Goal: Transaction & Acquisition: Purchase product/service

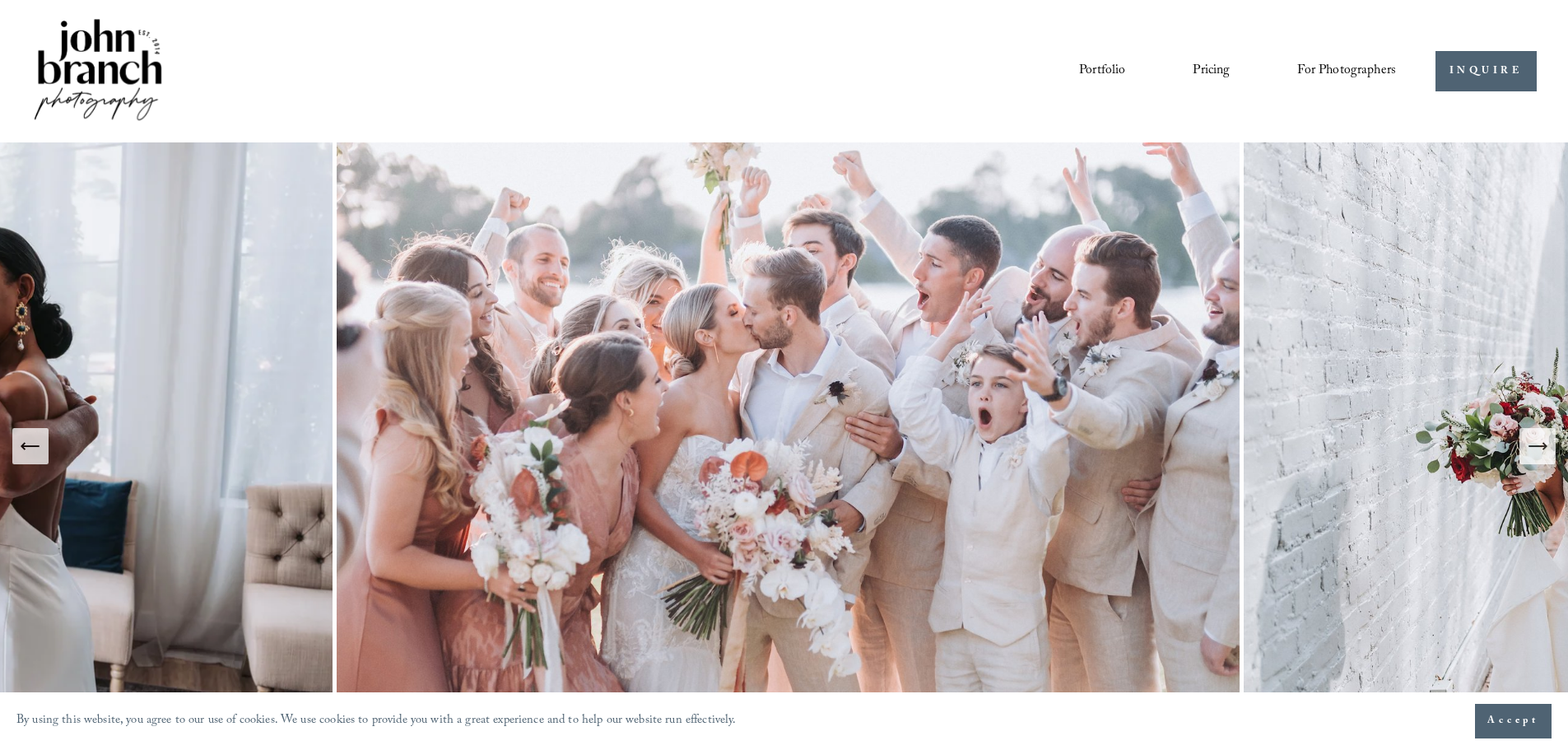
click at [1350, 65] on span "For Photographers" at bounding box center [1347, 71] width 99 height 26
click at [0, 0] on span "Presets" at bounding box center [0, 0] width 0 height 0
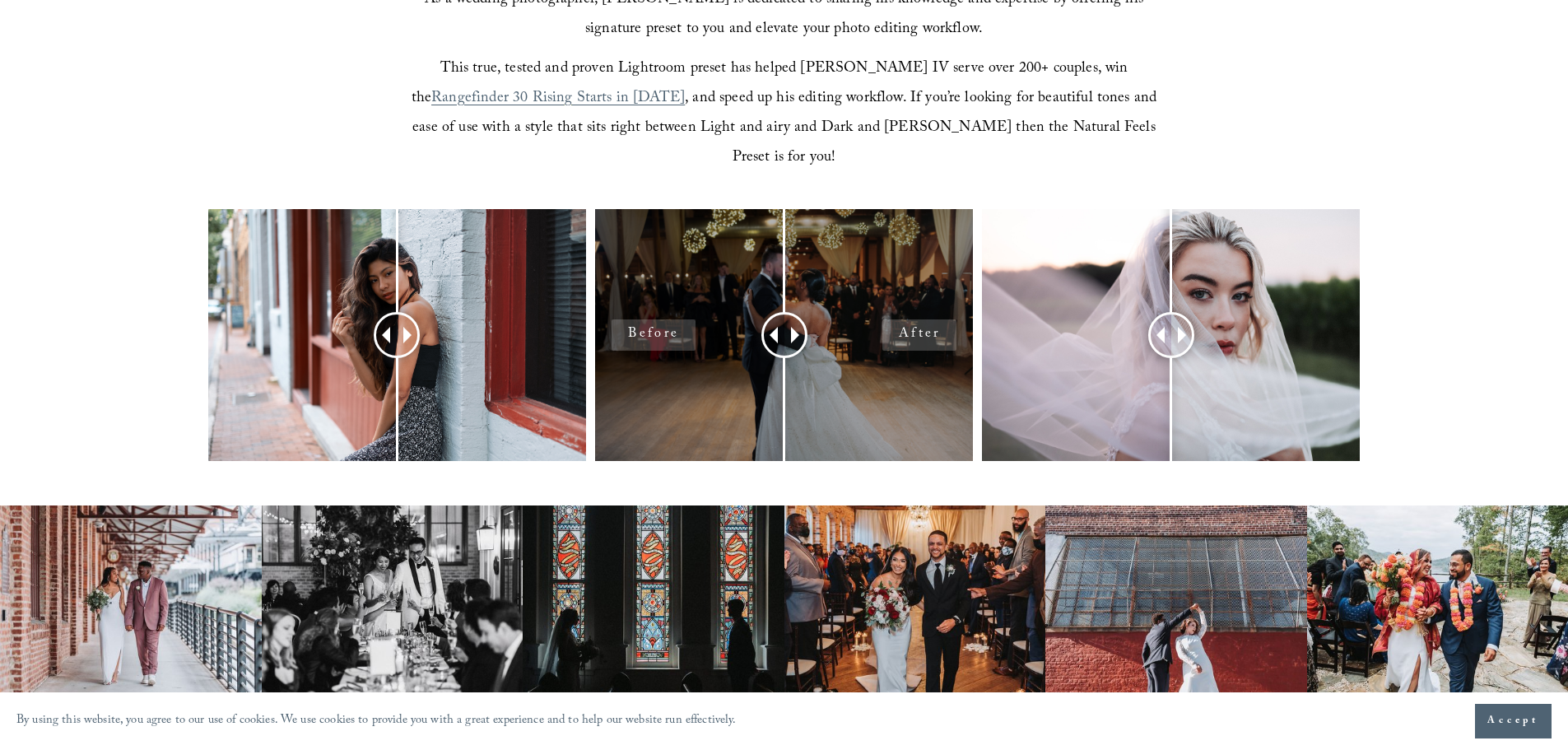
scroll to position [576, 0]
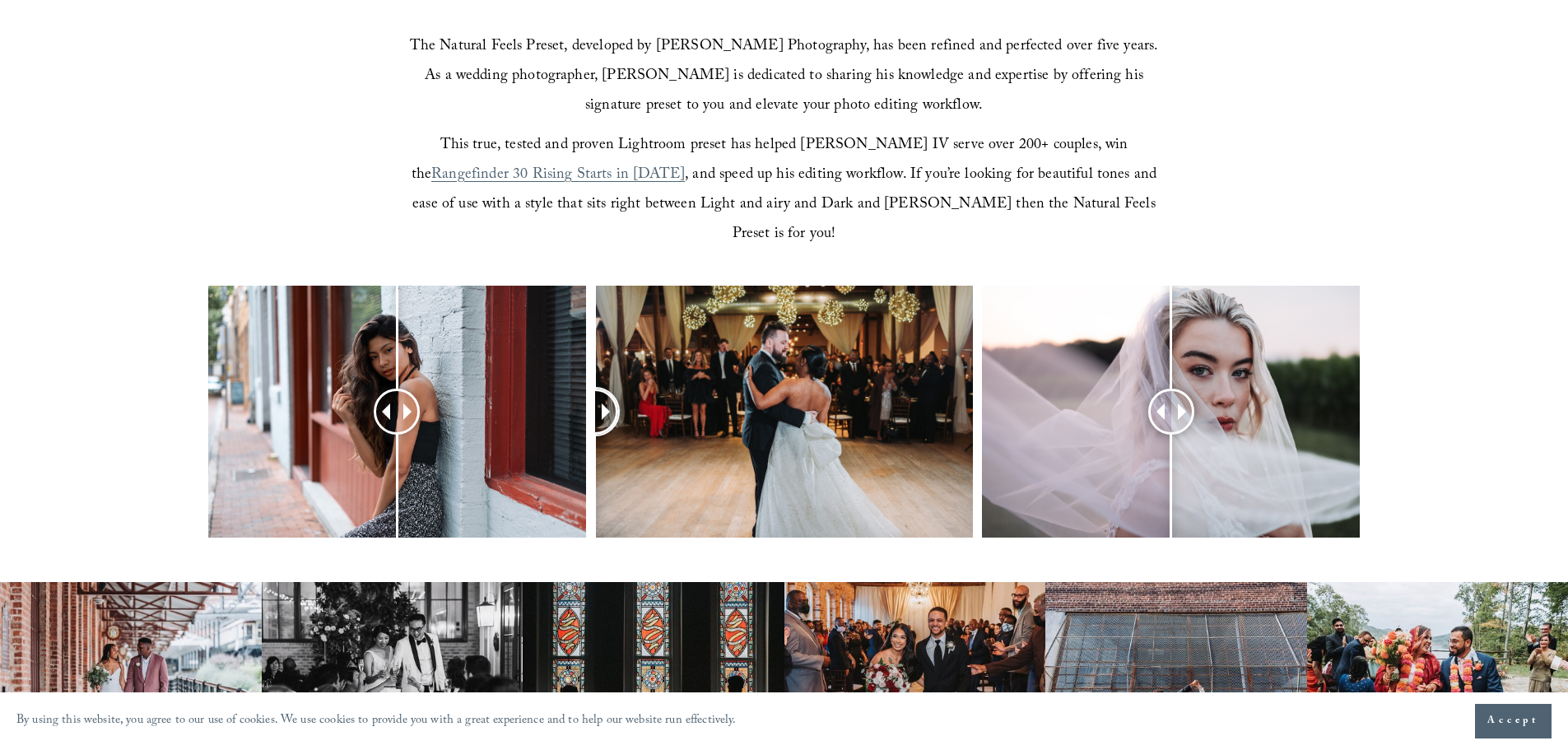
drag, startPoint x: 779, startPoint y: 376, endPoint x: 589, endPoint y: 383, distance: 190.1
click at [589, 383] on div at bounding box center [784, 433] width 1568 height 296
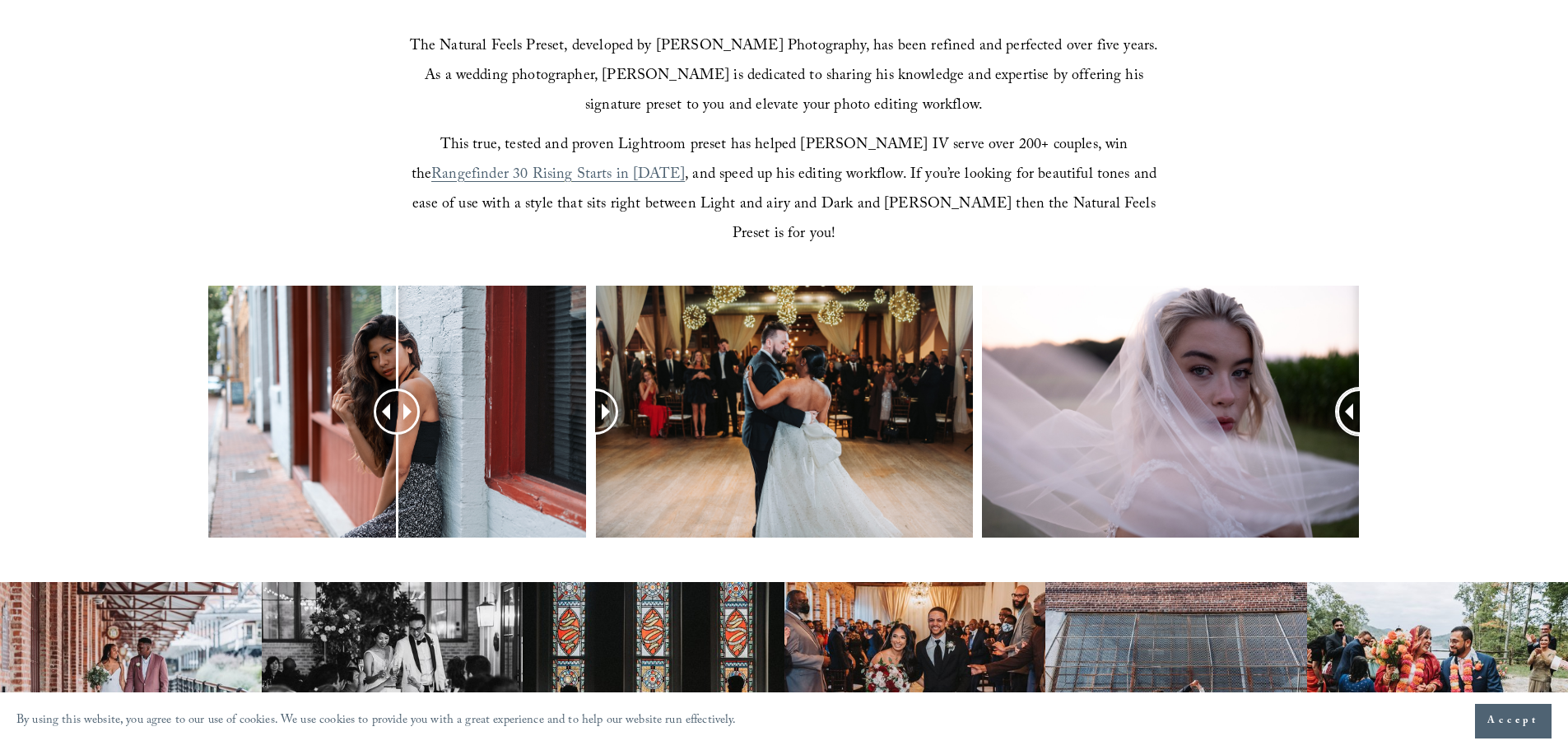
drag, startPoint x: 1170, startPoint y: 385, endPoint x: 1354, endPoint y: 384, distance: 184.0
click at [1401, 383] on div at bounding box center [784, 433] width 1568 height 296
click at [1350, 389] on div at bounding box center [1360, 411] width 44 height 44
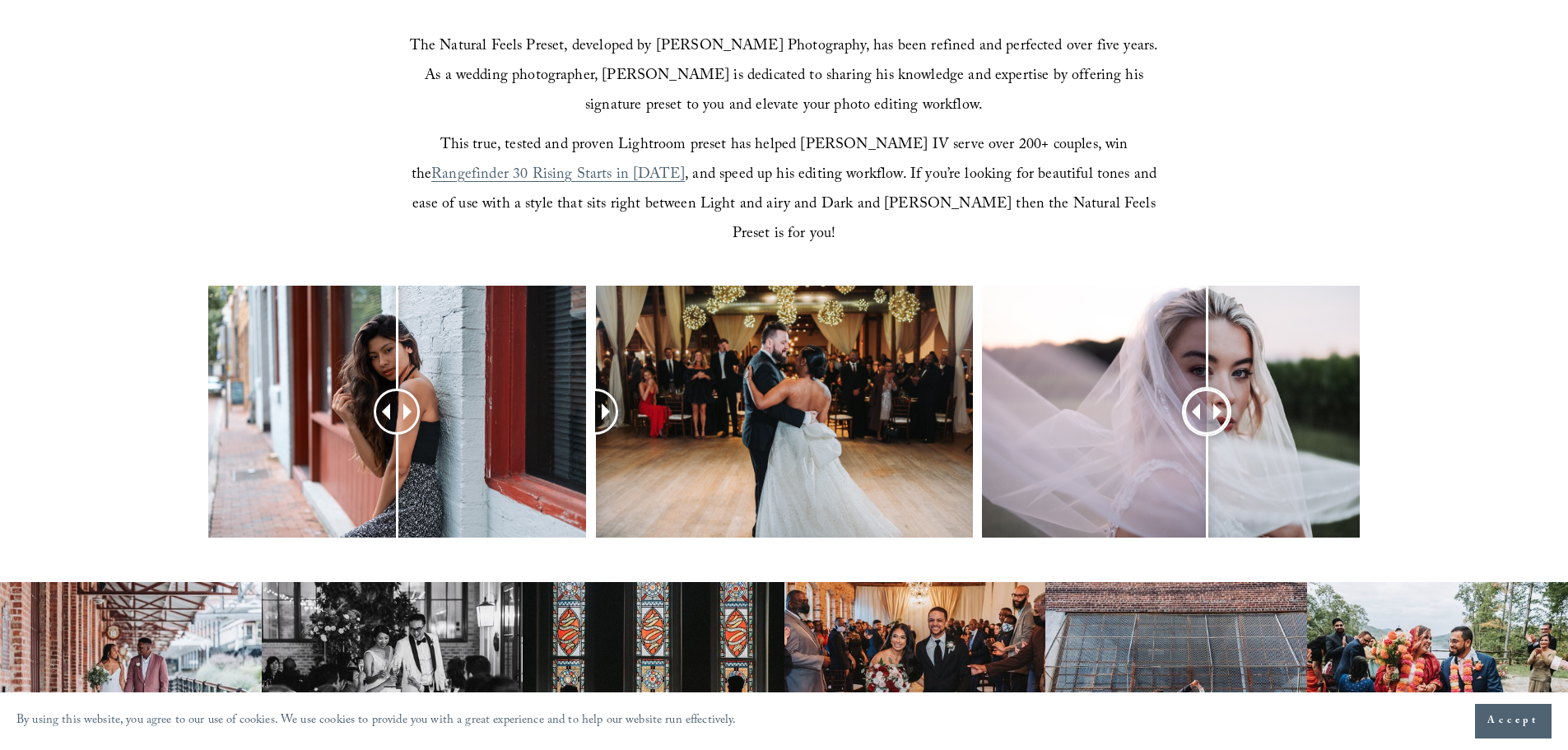
drag, startPoint x: 1349, startPoint y: 384, endPoint x: 1193, endPoint y: 389, distance: 156.1
click at [1202, 389] on div at bounding box center [1206, 411] width 45 height 45
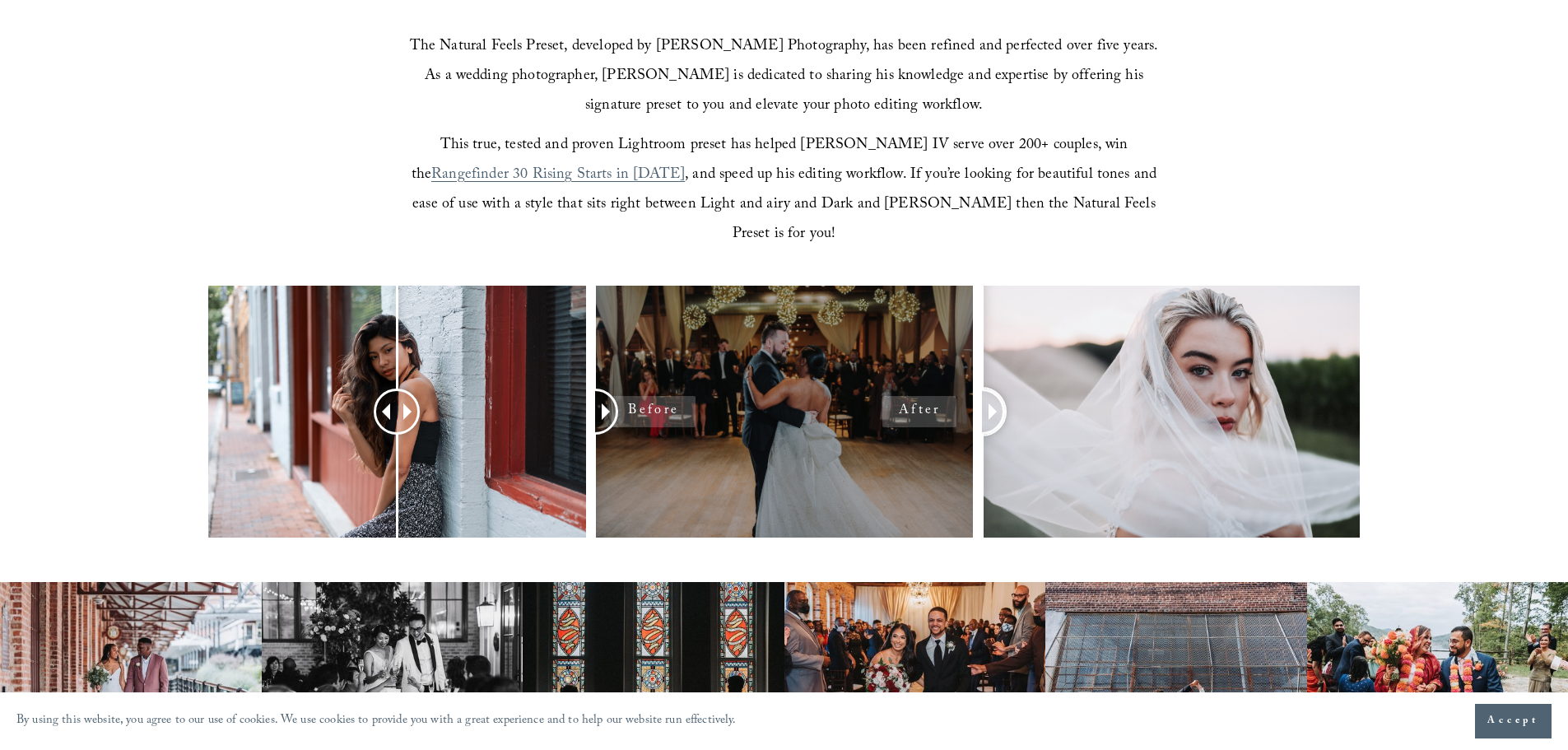
drag, startPoint x: 1199, startPoint y: 375, endPoint x: 856, endPoint y: 432, distance: 347.7
click at [966, 404] on div at bounding box center [784, 433] width 1568 height 296
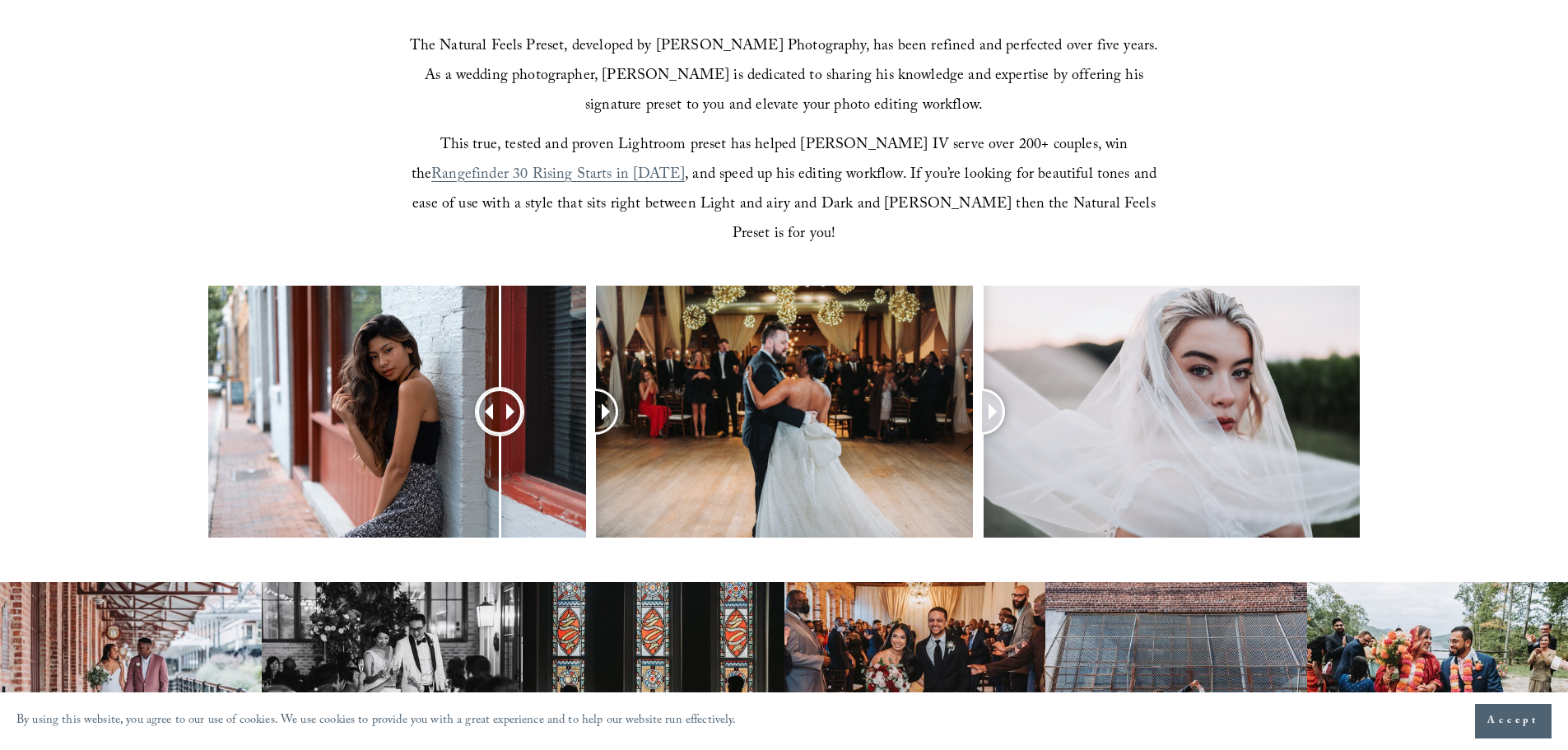
drag, startPoint x: 391, startPoint y: 387, endPoint x: 476, endPoint y: 410, distance: 88.1
click at [478, 410] on div at bounding box center [499, 411] width 42 height 42
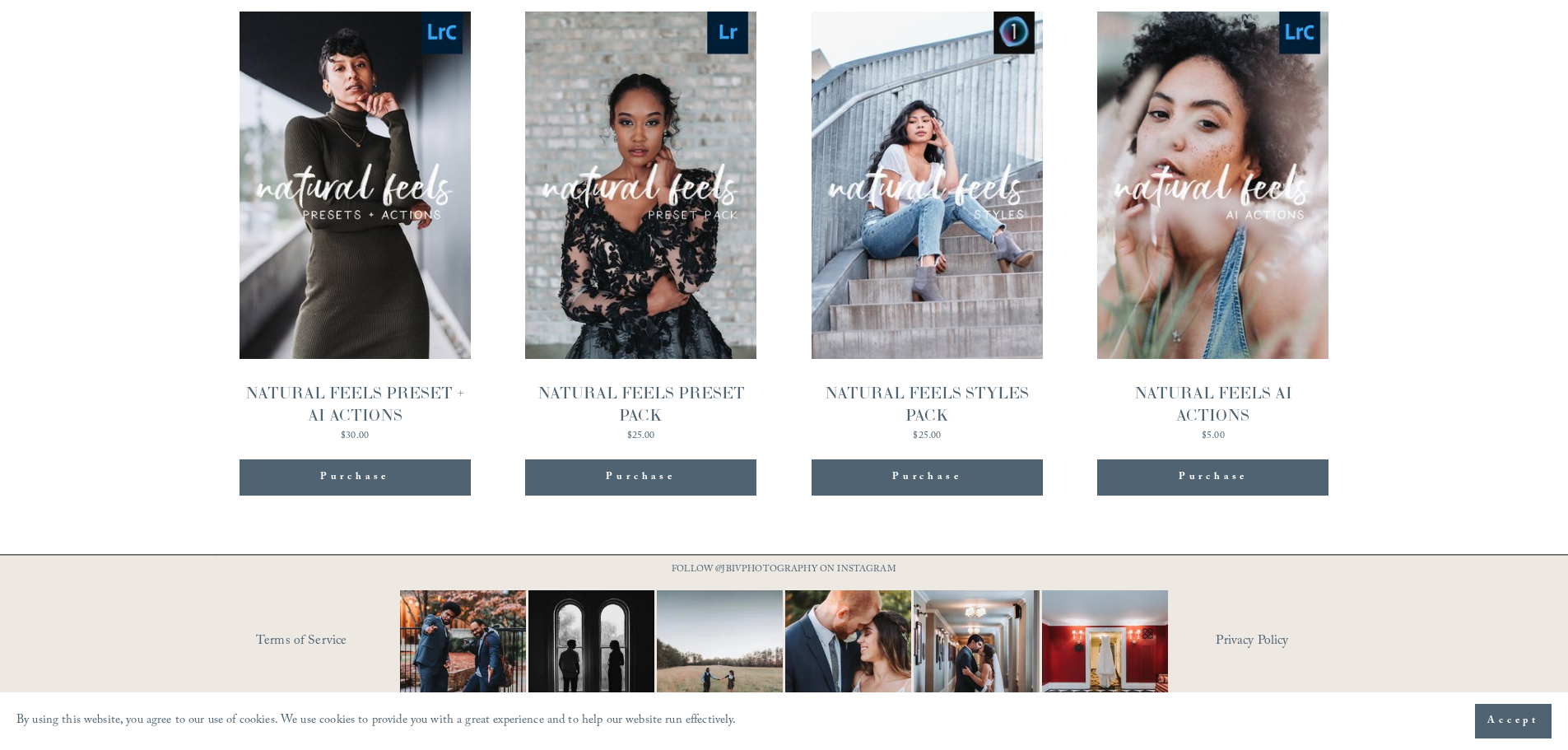
scroll to position [1844, 0]
